Goal: Check status: Check status

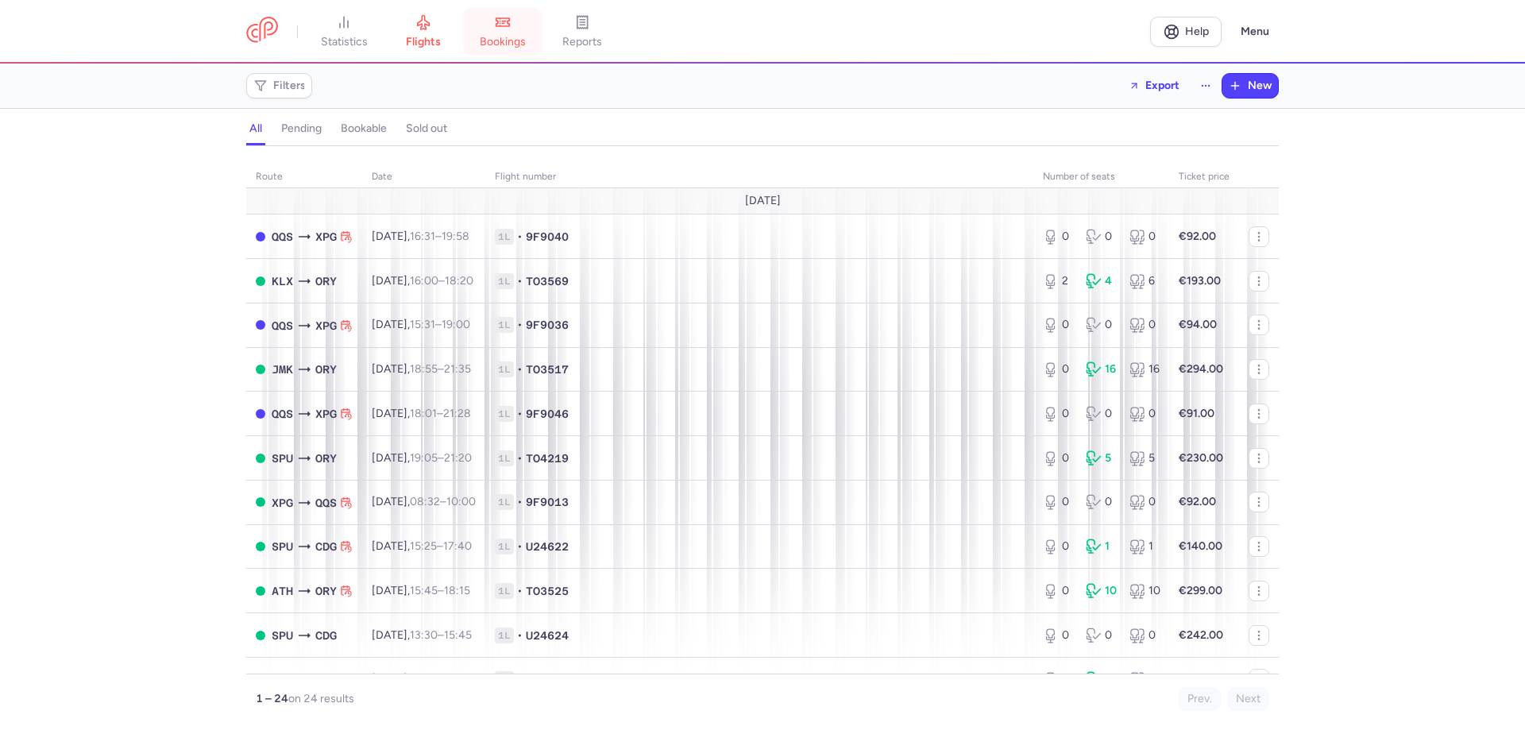
click at [505, 25] on icon at bounding box center [503, 22] width 16 height 16
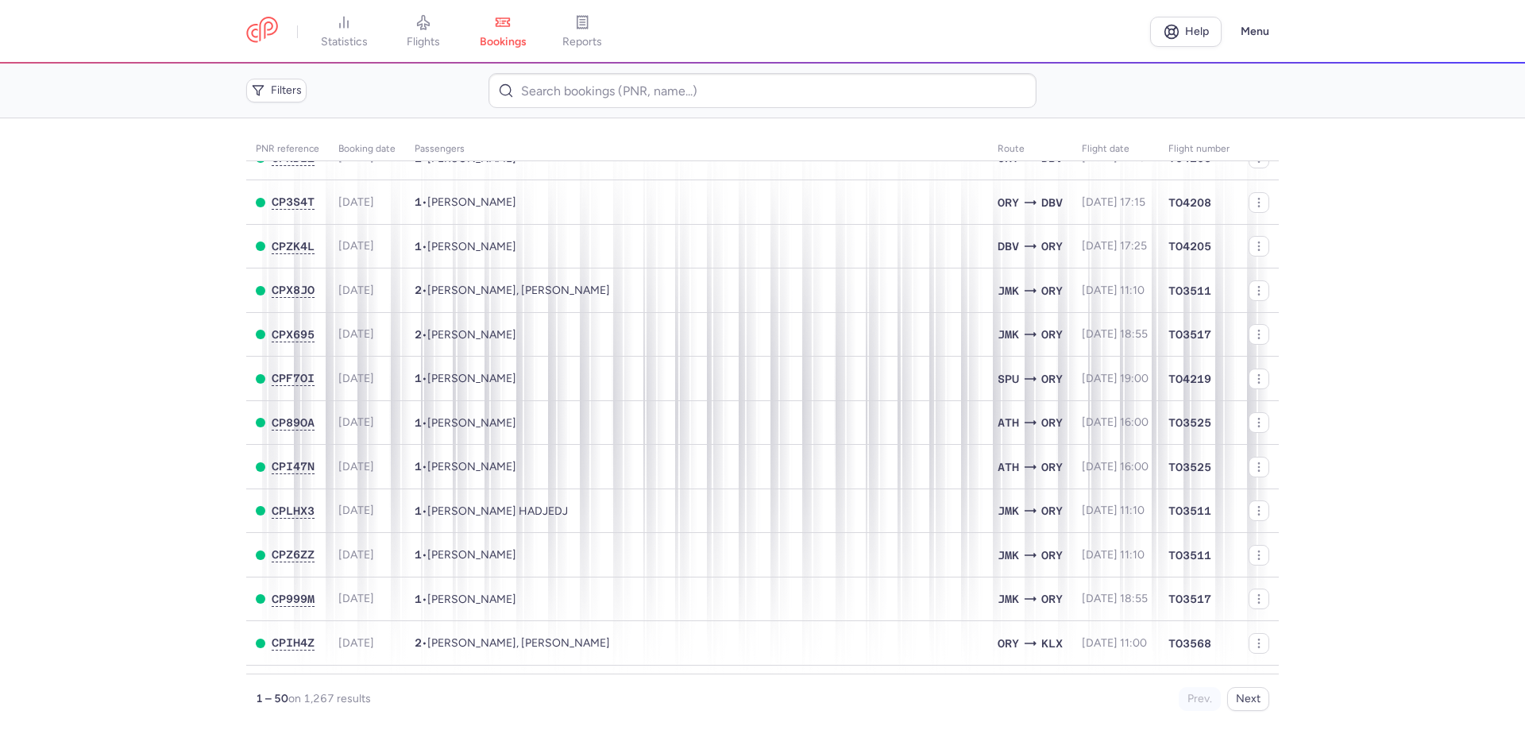
scroll to position [1692, 0]
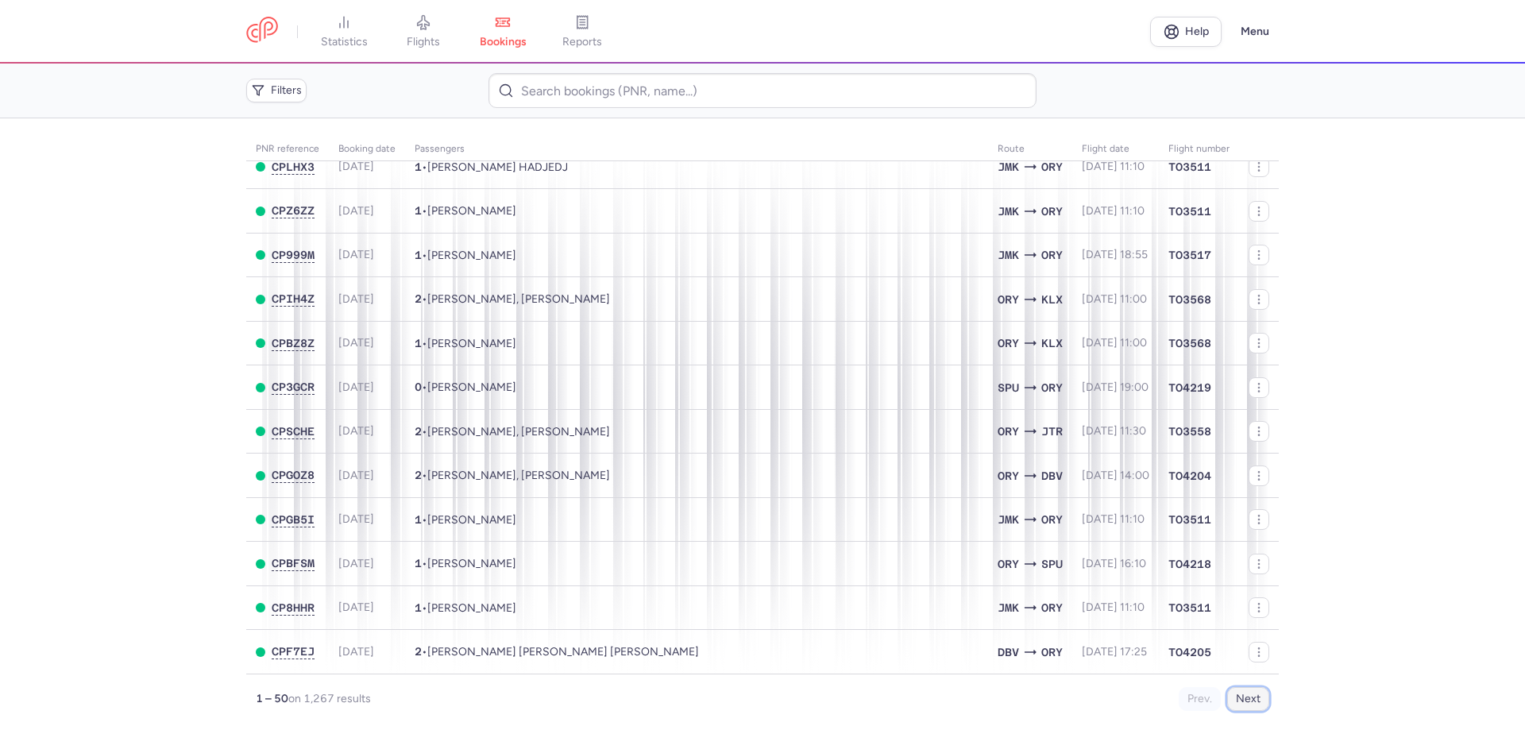
click at [1234, 698] on button "Next" at bounding box center [1249, 699] width 42 height 24
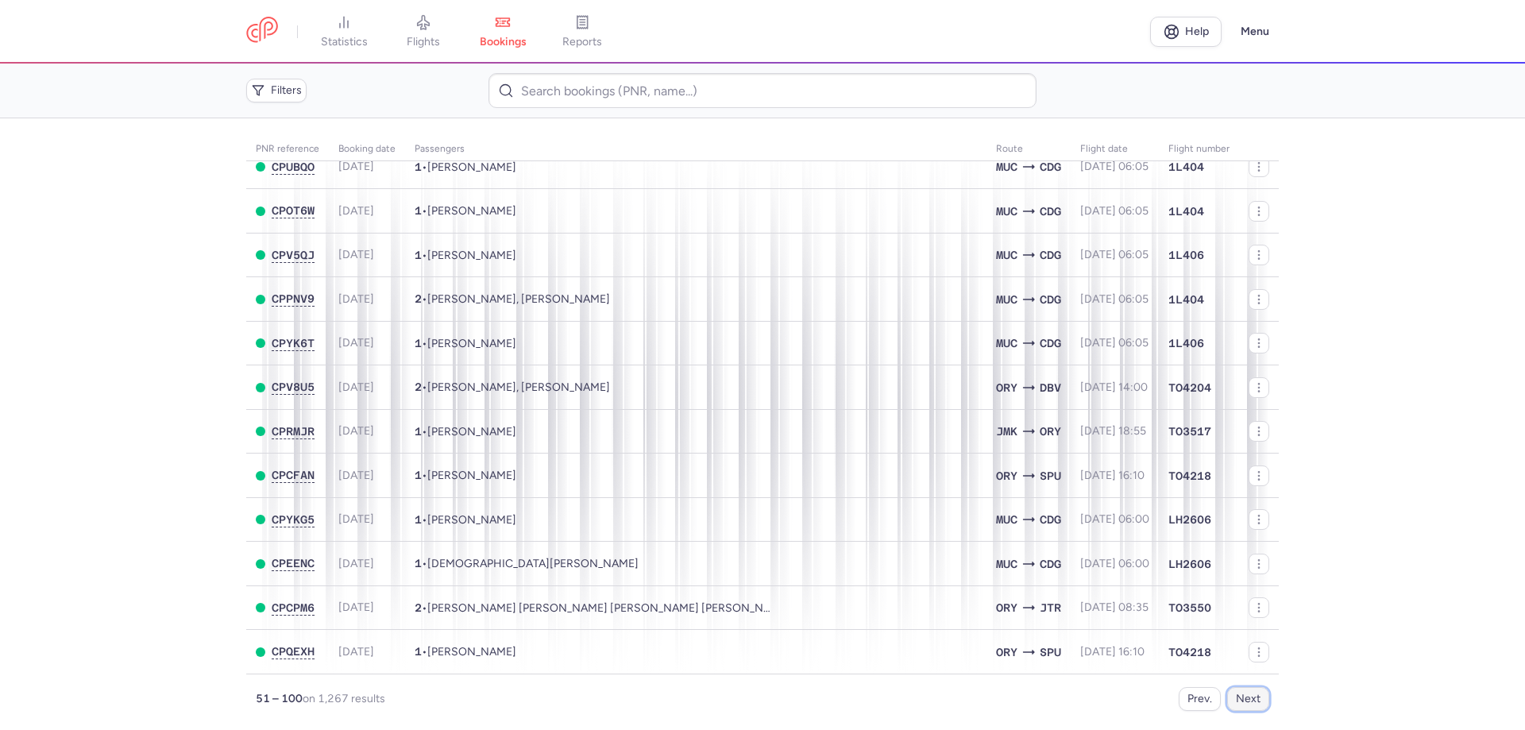
click at [1254, 706] on button "Next" at bounding box center [1249, 699] width 42 height 24
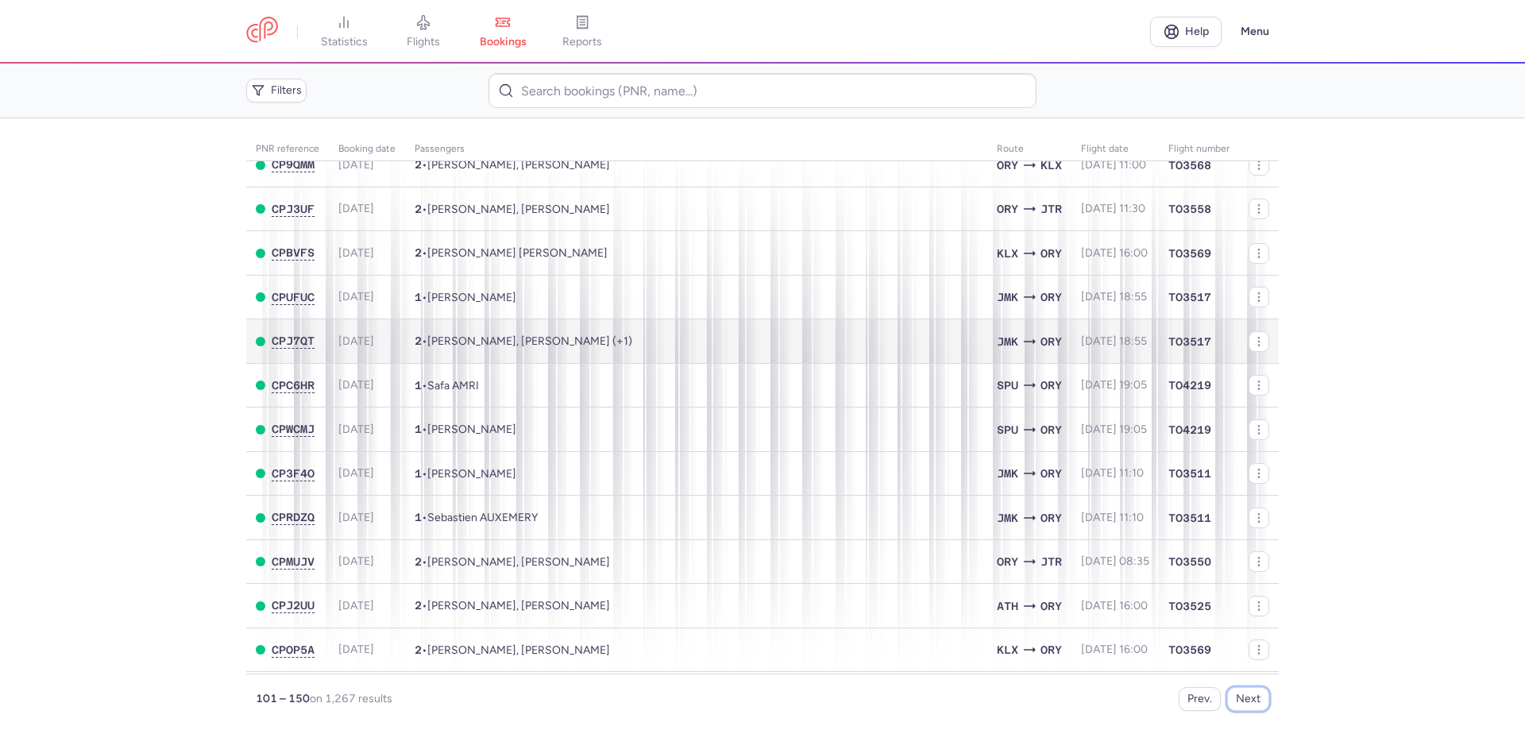
scroll to position [159, 0]
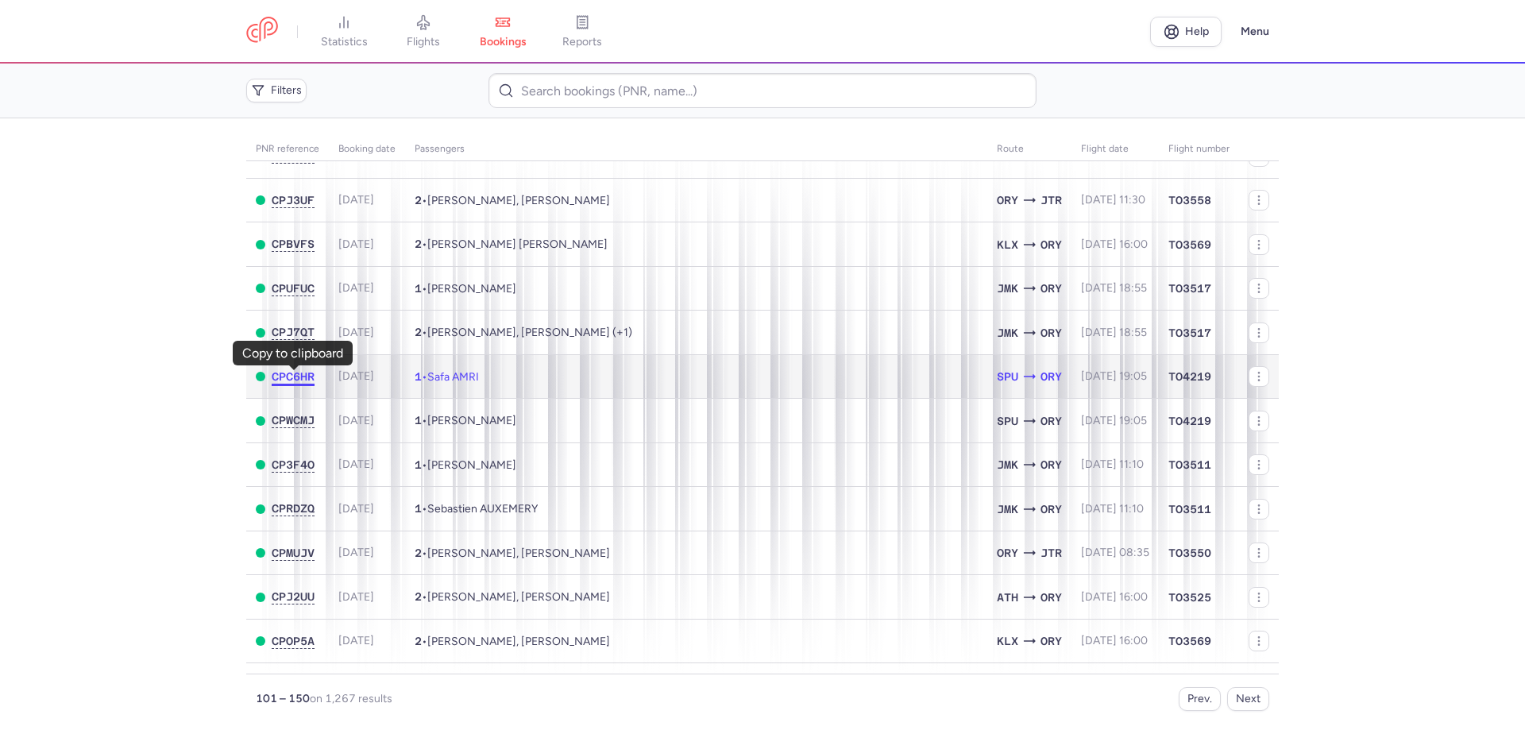
click at [293, 379] on span "CPC6HR" at bounding box center [293, 376] width 43 height 13
click at [366, 376] on span "[DATE]" at bounding box center [356, 376] width 36 height 14
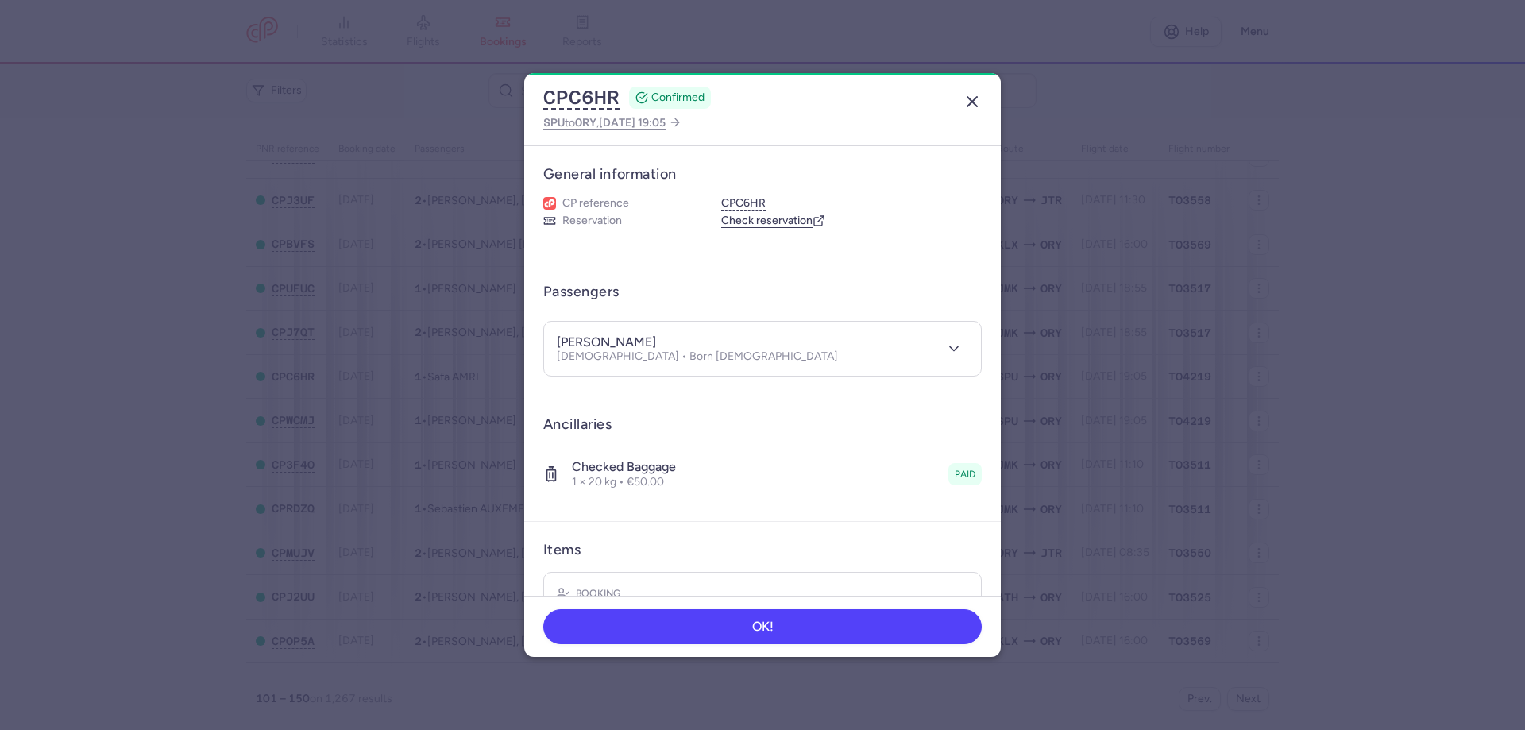
click at [980, 98] on icon "button" at bounding box center [972, 101] width 19 height 19
